Goal: Find specific page/section: Find specific page/section

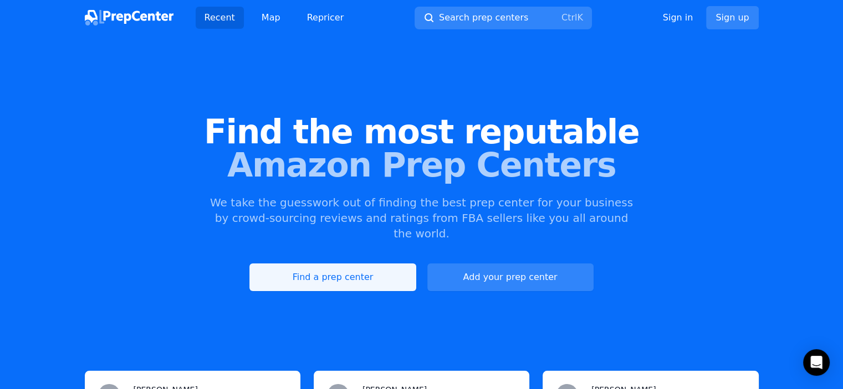
click at [329, 270] on link "Find a prep center" at bounding box center [332, 278] width 166 height 28
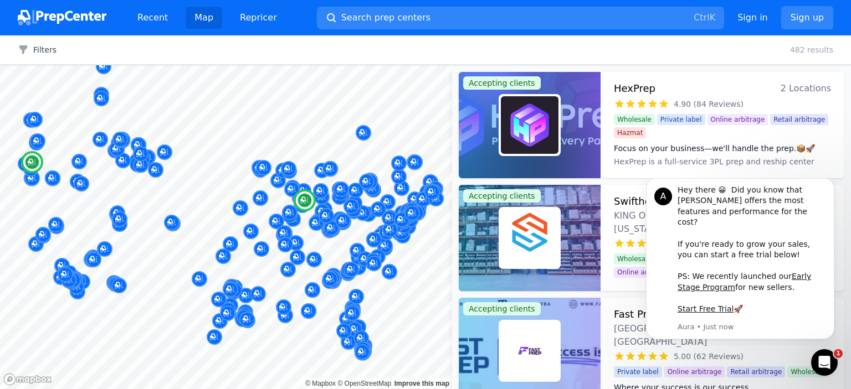
click at [629, 88] on h3 "HexPrep" at bounding box center [635, 89] width 42 height 16
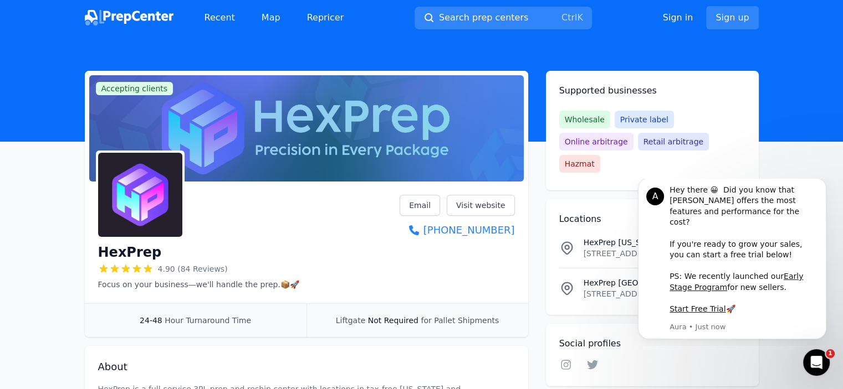
click at [821, 183] on icon "Dismiss notification" at bounding box center [822, 181] width 4 height 4
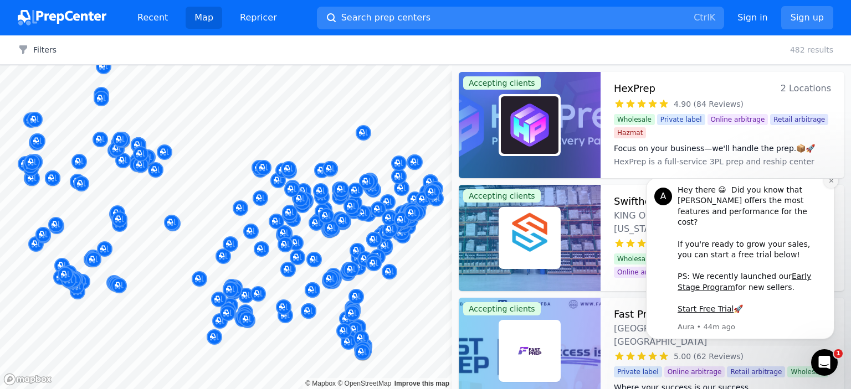
click at [829, 184] on icon "Dismiss notification" at bounding box center [831, 181] width 6 height 6
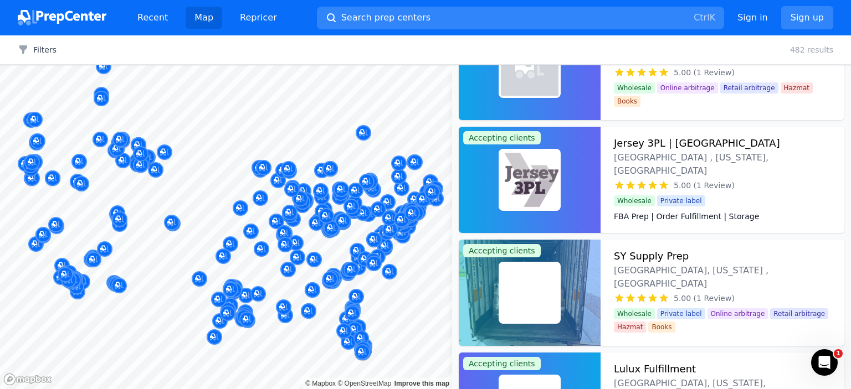
scroll to position [15076, 0]
